Goal: Navigation & Orientation: Find specific page/section

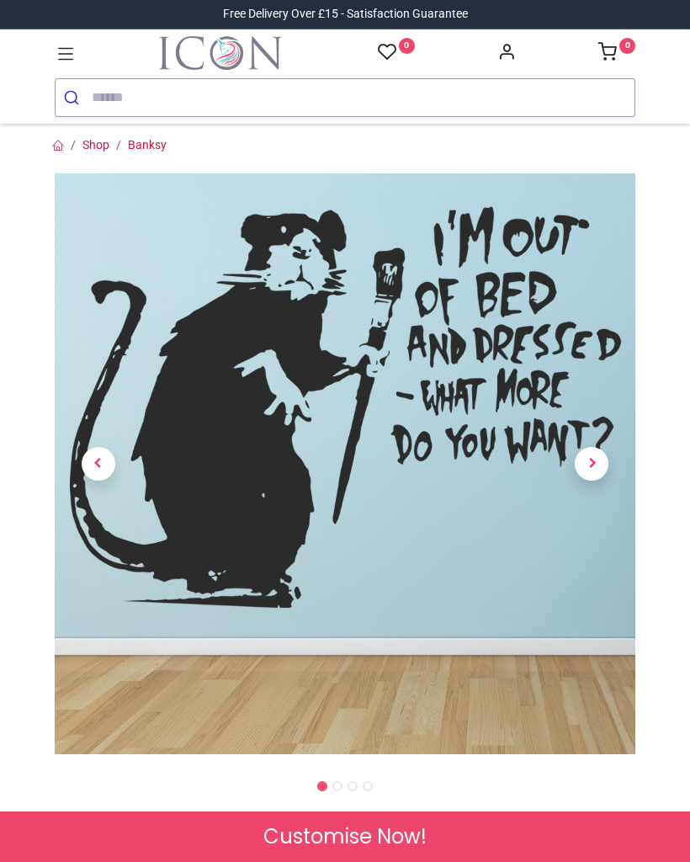
click at [56, 46] on icon at bounding box center [66, 54] width 22 height 22
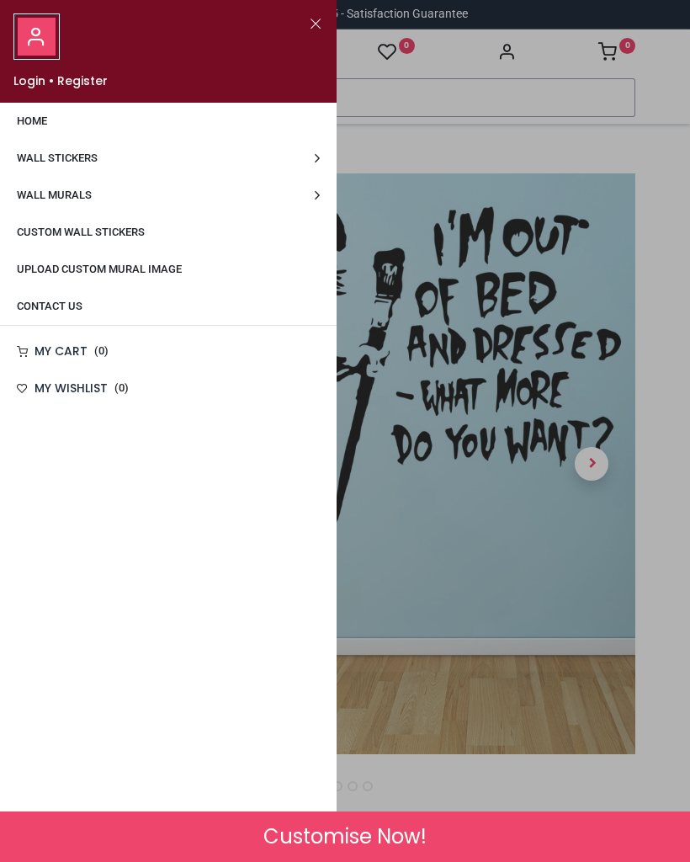
click at [89, 150] on link "Wall Stickers" at bounding box center [168, 158] width 337 height 37
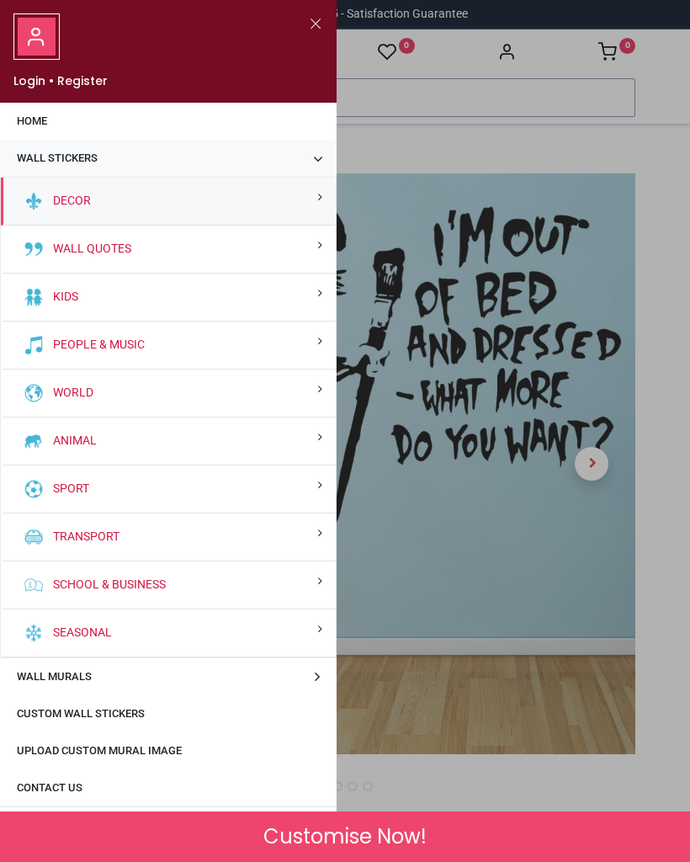
click at [94, 194] on div "Decor" at bounding box center [168, 202] width 335 height 48
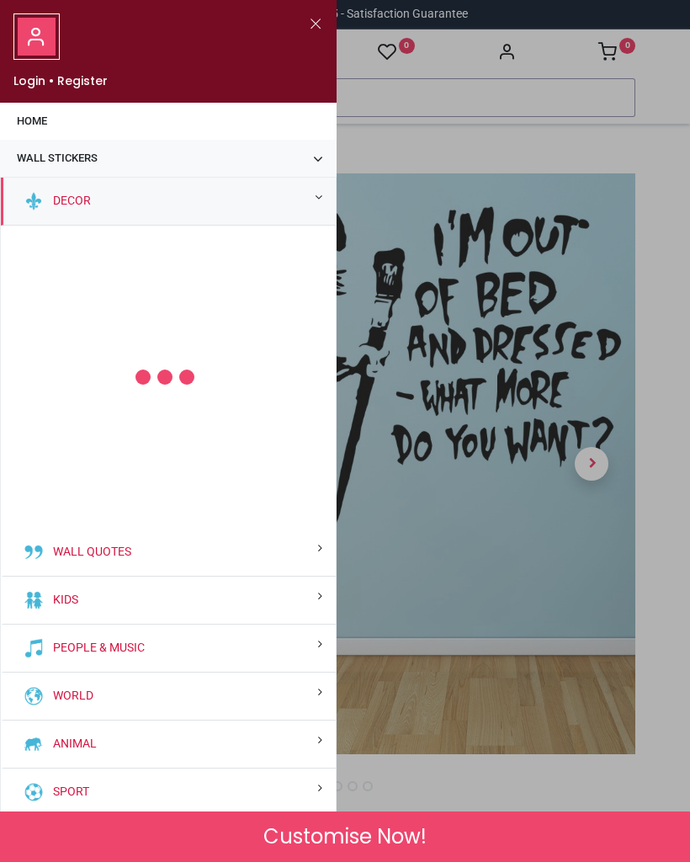
click at [78, 160] on span "Wall Stickers" at bounding box center [57, 158] width 81 height 13
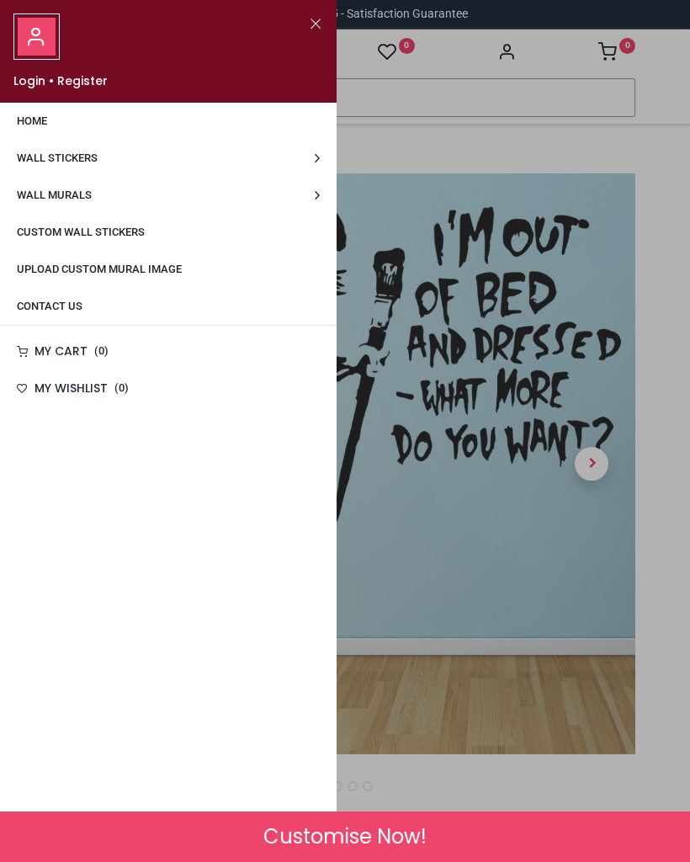
click at [83, 152] on span "Wall Stickers" at bounding box center [57, 158] width 81 height 13
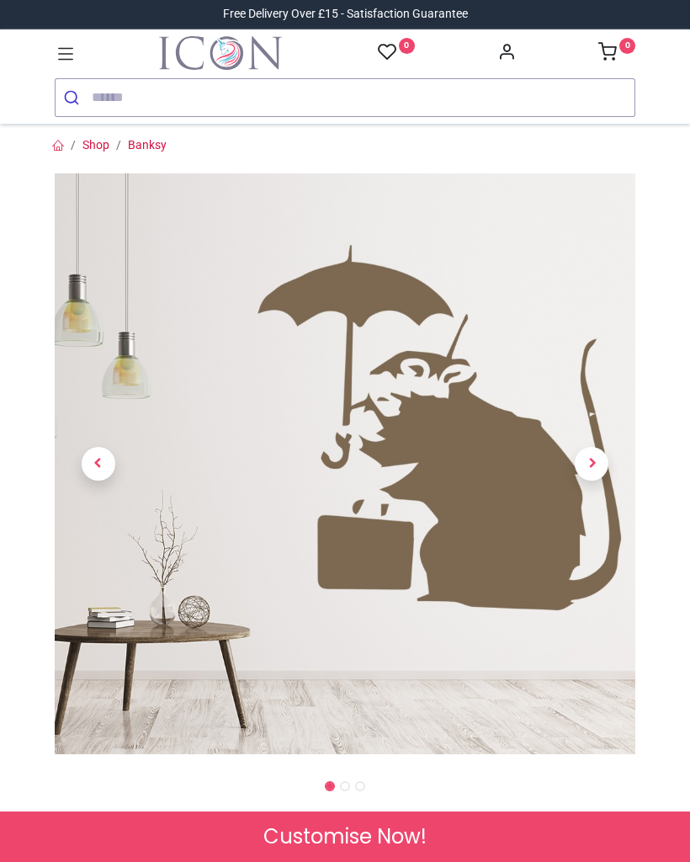
click at [64, 50] on icon at bounding box center [66, 54] width 22 height 22
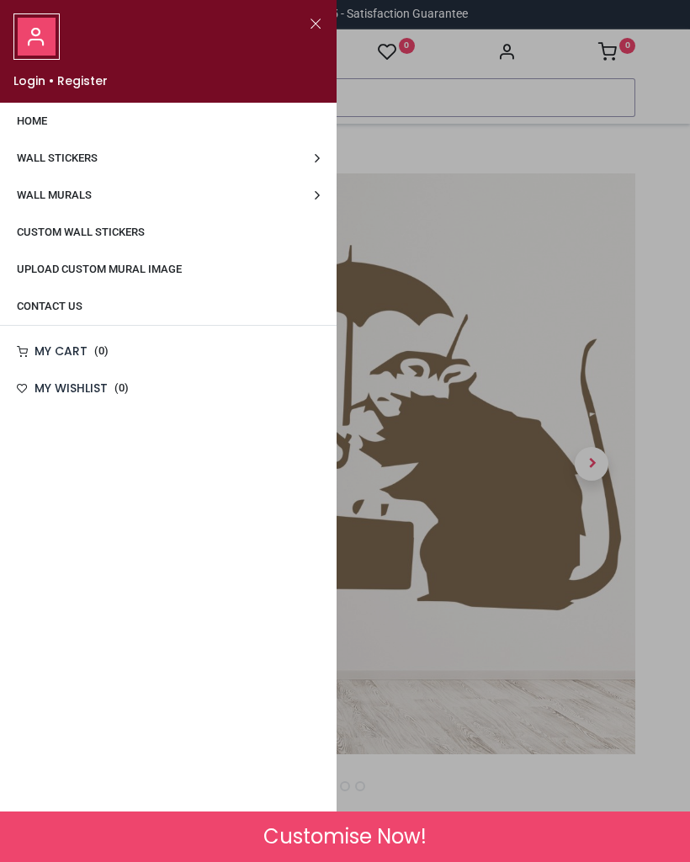
click at [98, 152] on span "Wall Stickers" at bounding box center [57, 158] width 81 height 13
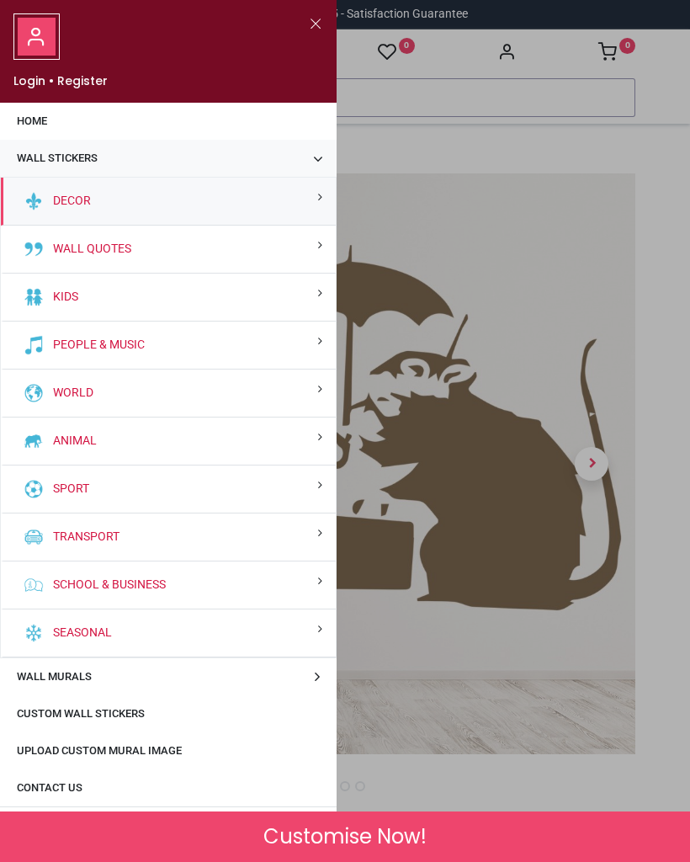
click at [124, 255] on link "Wall Quotes" at bounding box center [88, 249] width 85 height 17
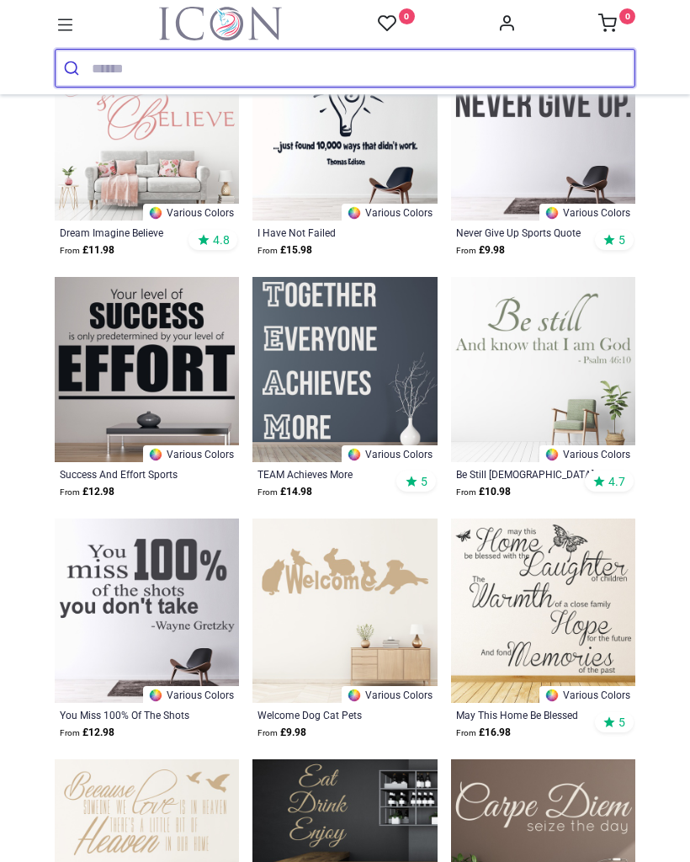
scroll to position [1627, 0]
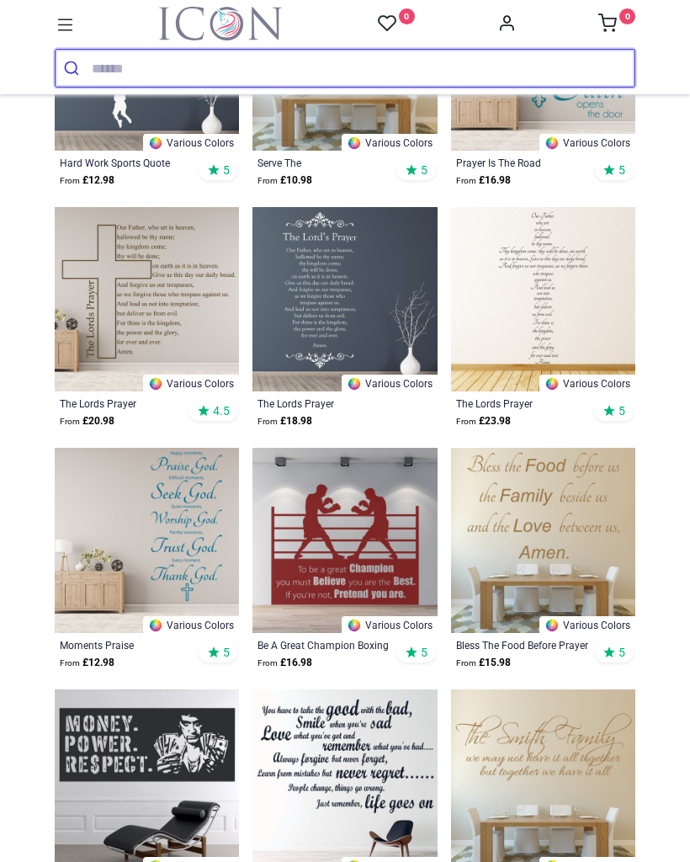
scroll to position [4323, 0]
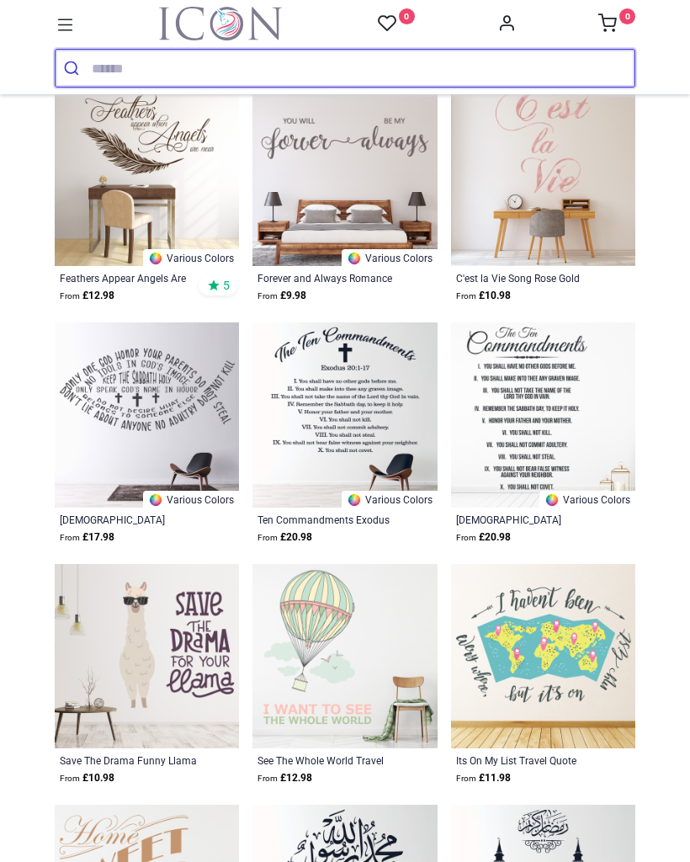
scroll to position [8069, 0]
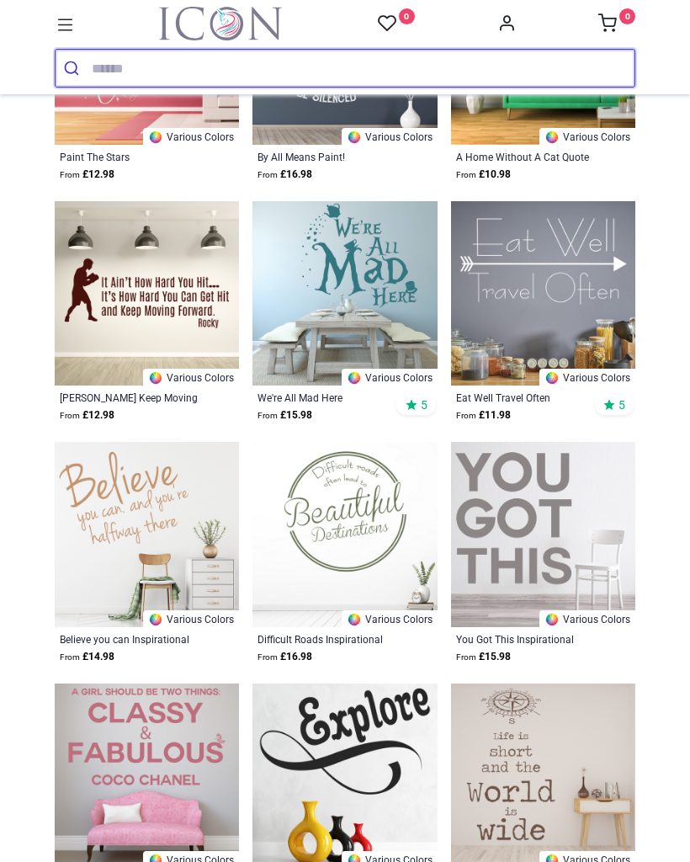
scroll to position [9971, 0]
